Goal: Find specific page/section: Find specific page/section

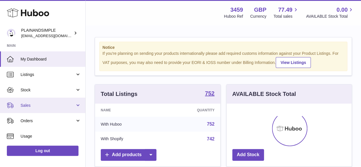
scroll to position [89, 125]
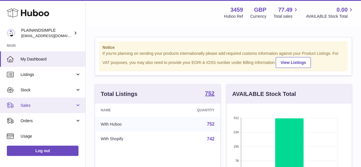
click at [33, 105] on span "Sales" at bounding box center [48, 105] width 54 height 5
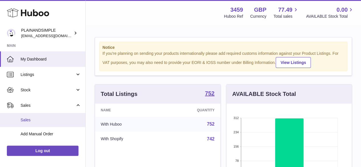
click at [34, 118] on span "Sales" at bounding box center [51, 119] width 60 height 5
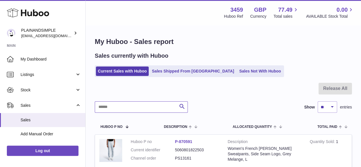
click at [126, 107] on input "text" at bounding box center [141, 106] width 93 height 11
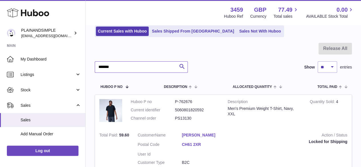
scroll to position [68, 0]
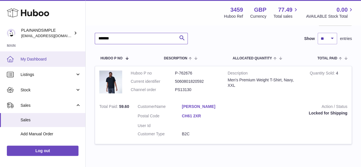
type input "*******"
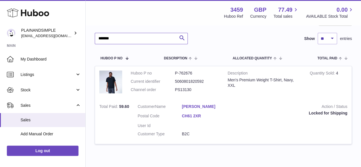
scroll to position [97, 0]
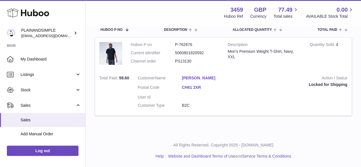
drag, startPoint x: 96, startPoint y: 38, endPoint x: 215, endPoint y: 140, distance: 156.6
